Goal: Information Seeking & Learning: Learn about a topic

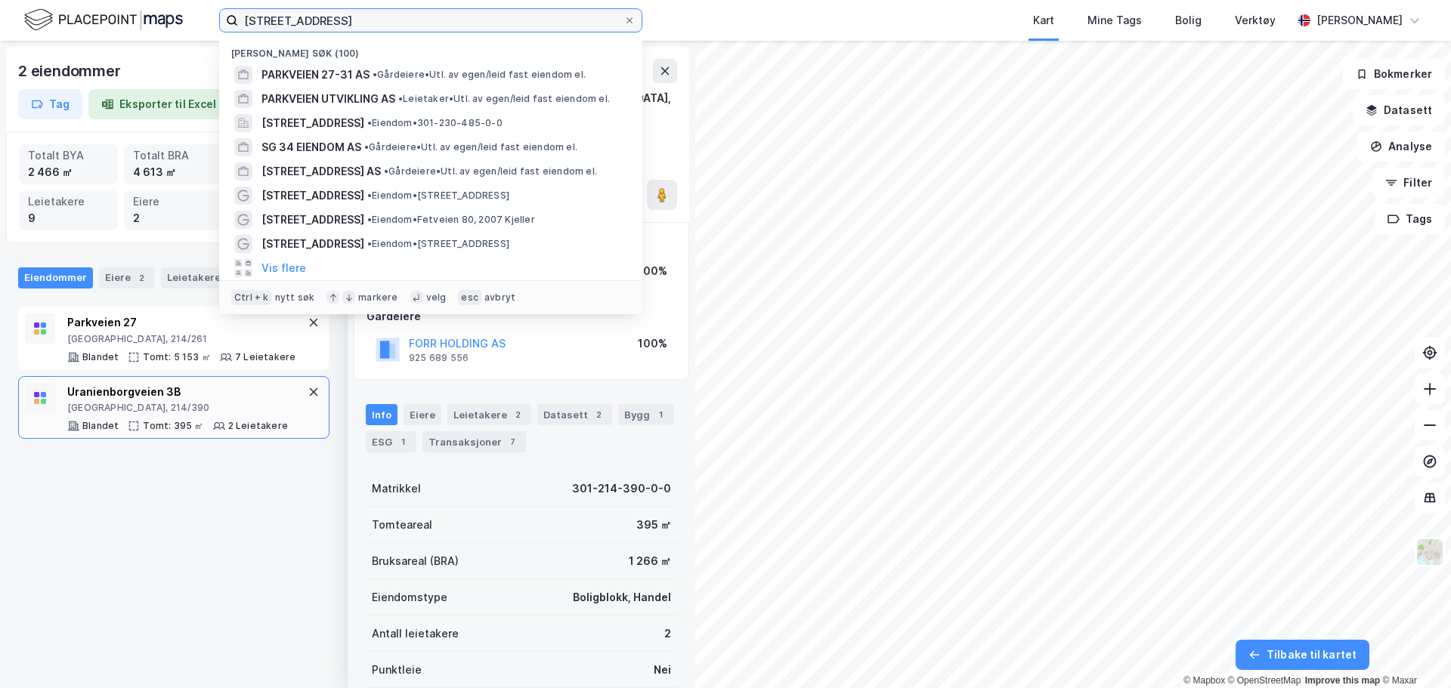
drag, startPoint x: 404, startPoint y: 23, endPoint x: 223, endPoint y: 19, distance: 181.4
click at [223, 19] on label "[STREET_ADDRESS]" at bounding box center [430, 20] width 423 height 24
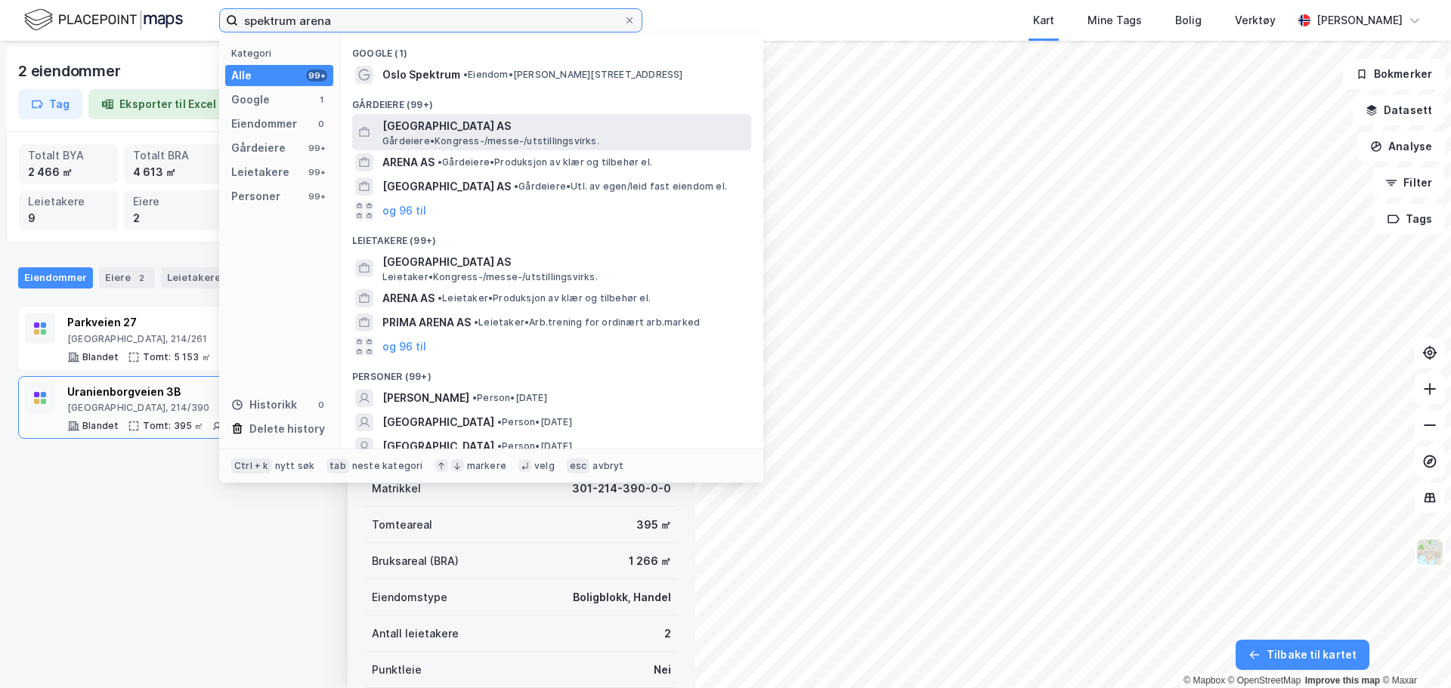
type input "spektrum arena"
click at [462, 123] on span "[GEOGRAPHIC_DATA] AS" at bounding box center [563, 126] width 363 height 18
